Goal: Find specific page/section: Find specific page/section

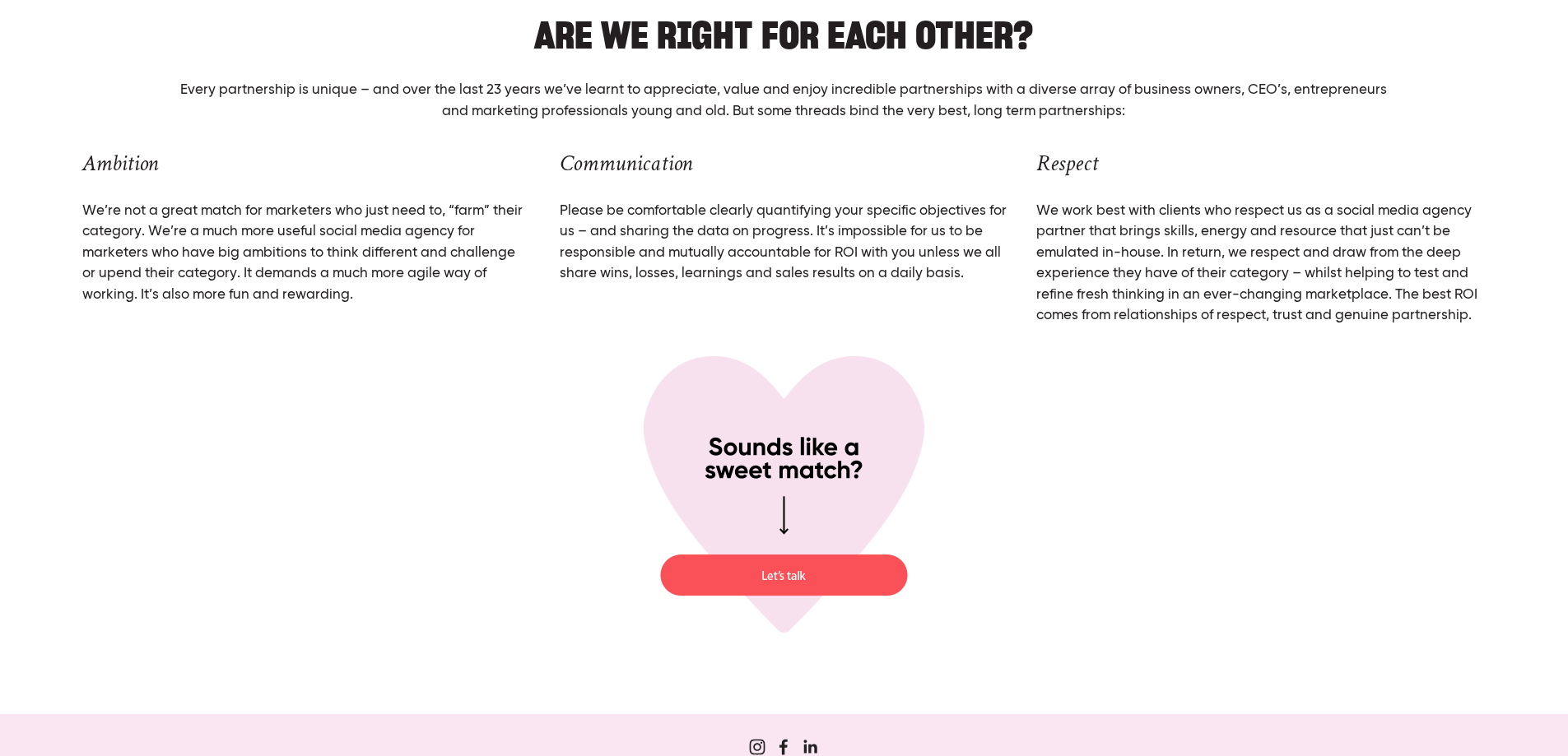
scroll to position [6367, 0]
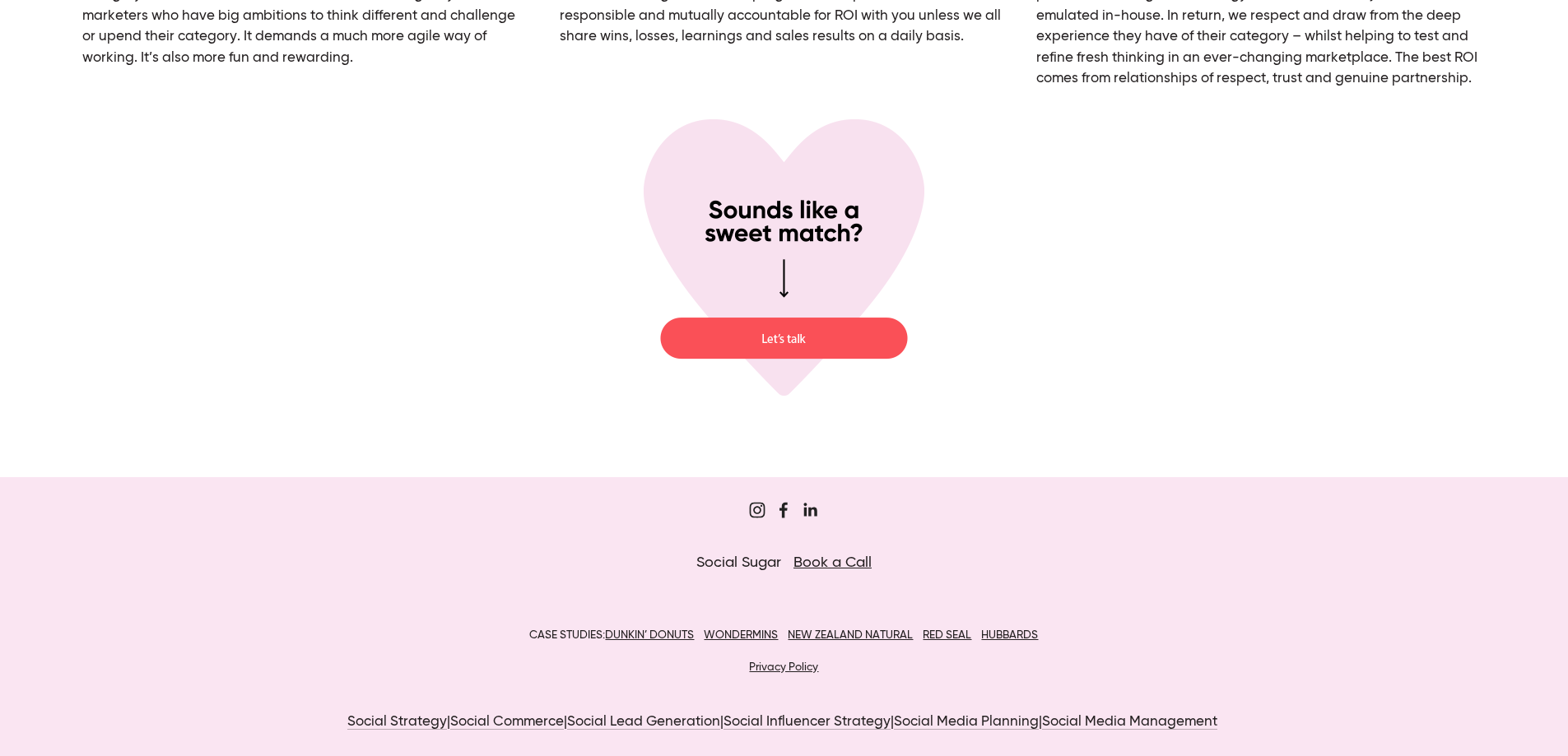
click at [817, 637] on u "NEW ZEALAND NATURAL" at bounding box center [850, 635] width 125 height 11
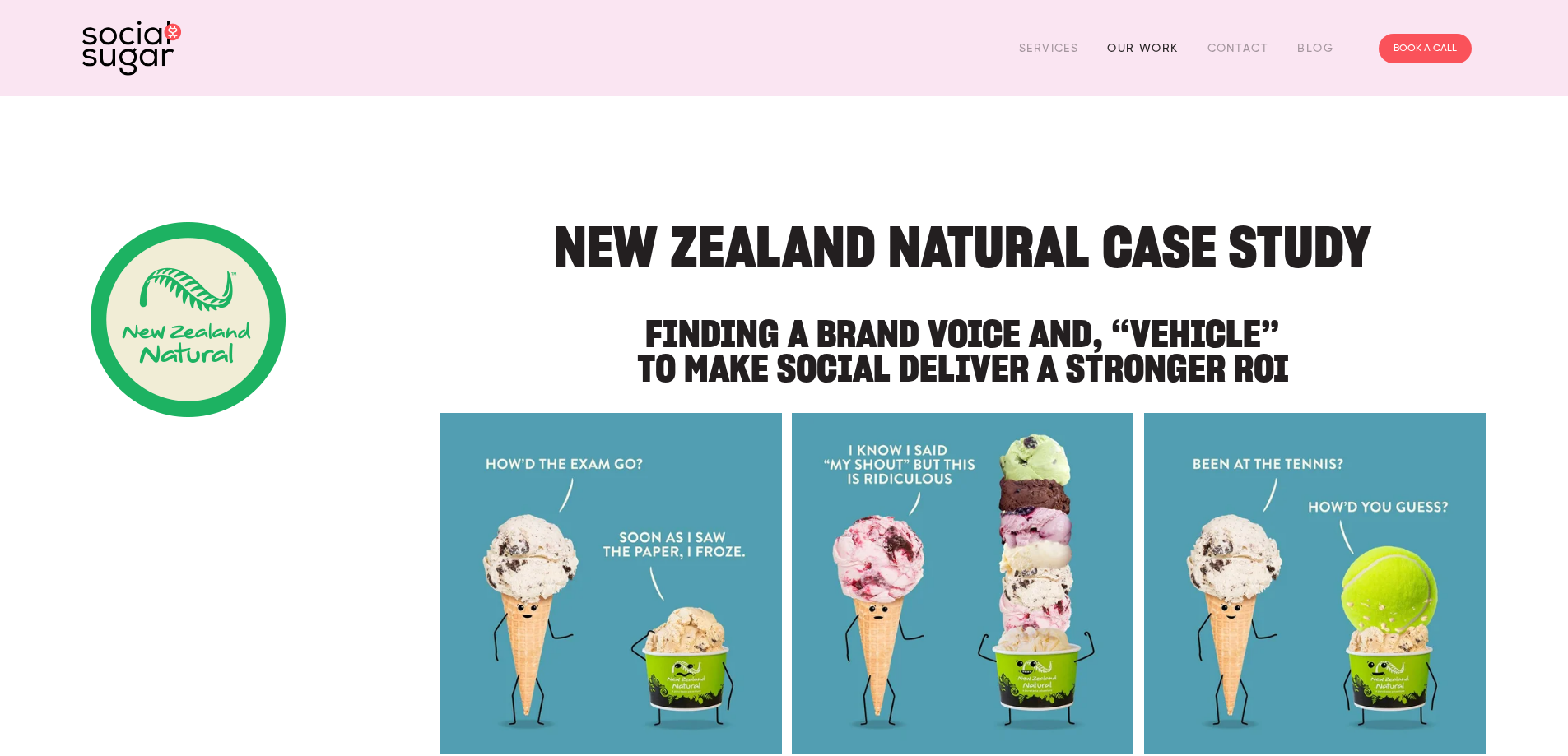
click at [1144, 48] on link "Our Work" at bounding box center [1142, 48] width 71 height 26
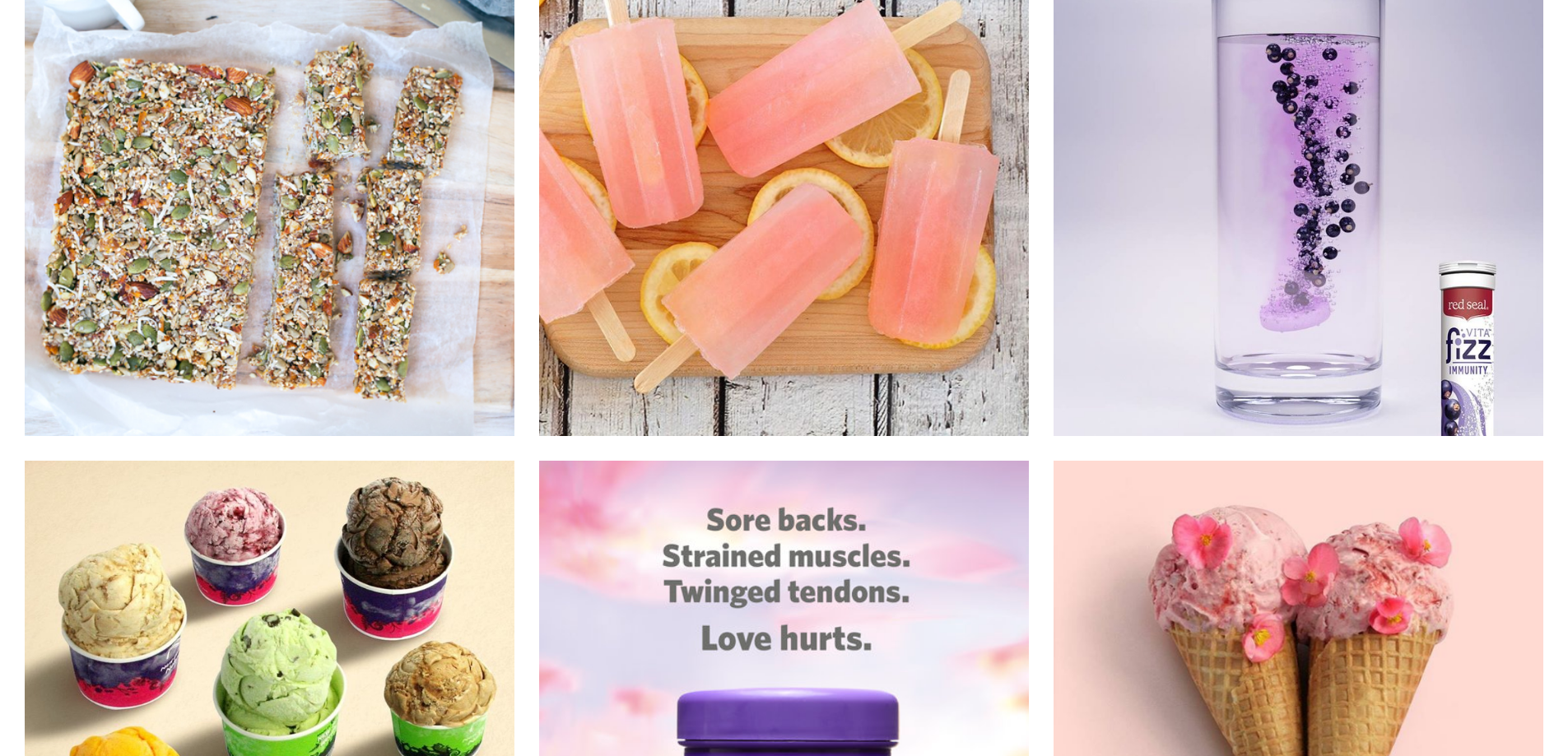
scroll to position [15716, 0]
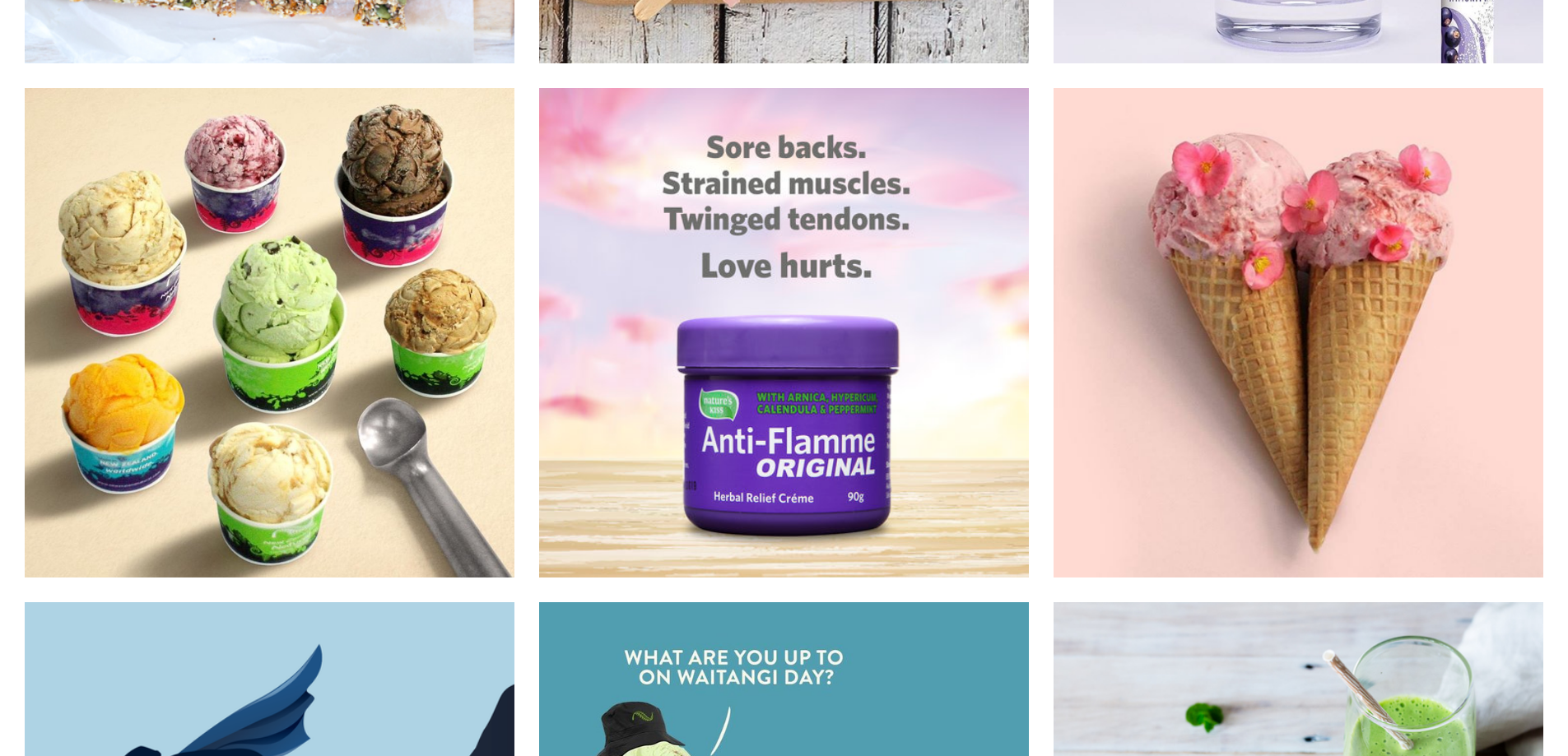
click at [888, 293] on img at bounding box center [784, 333] width 491 height 491
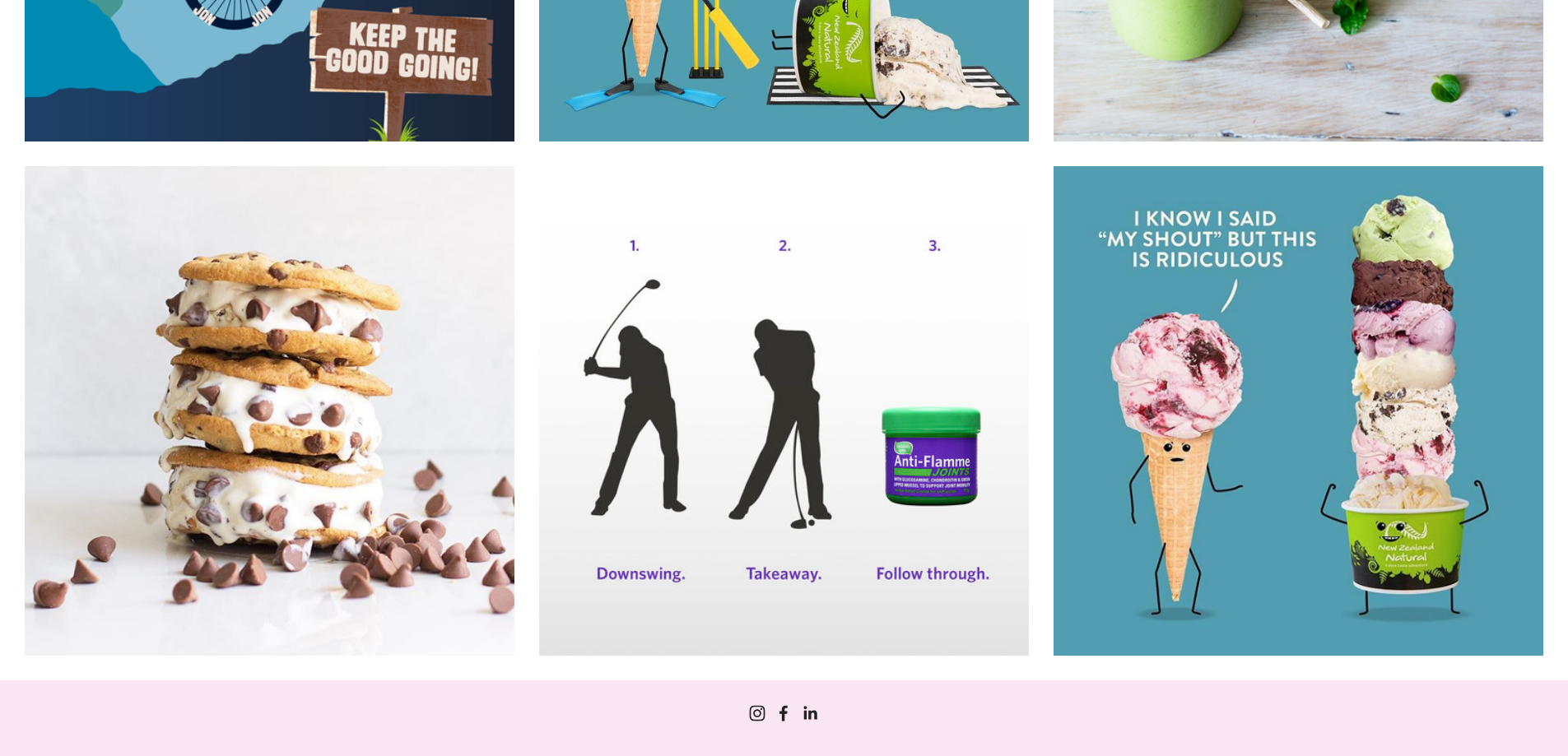
scroll to position [16870, 0]
